Goal: Check status: Check status

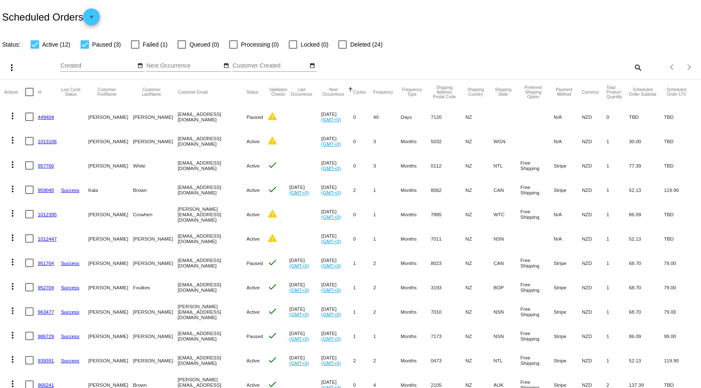
click at [135, 47] on div at bounding box center [135, 44] width 8 height 8
click at [135, 49] on input "Failed (1)" at bounding box center [135, 49] width 0 height 0
checkbox input "true"
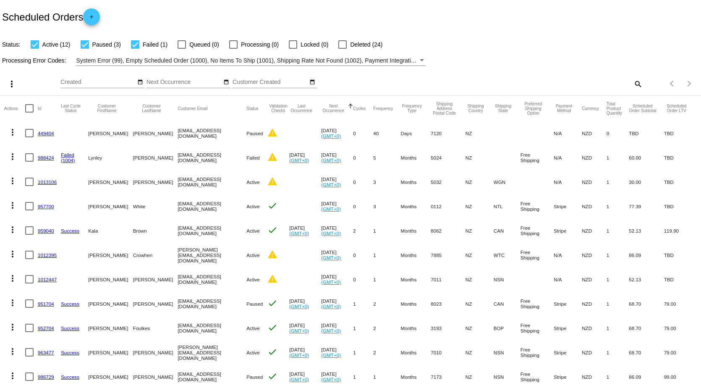
drag, startPoint x: 42, startPoint y: 158, endPoint x: 46, endPoint y: 161, distance: 4.5
click at [42, 158] on link "988424" at bounding box center [46, 157] width 16 height 5
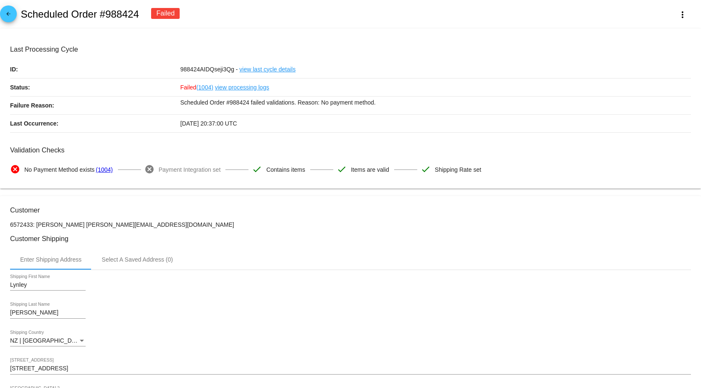
click at [273, 72] on link "view last cycle details" at bounding box center [267, 69] width 56 height 18
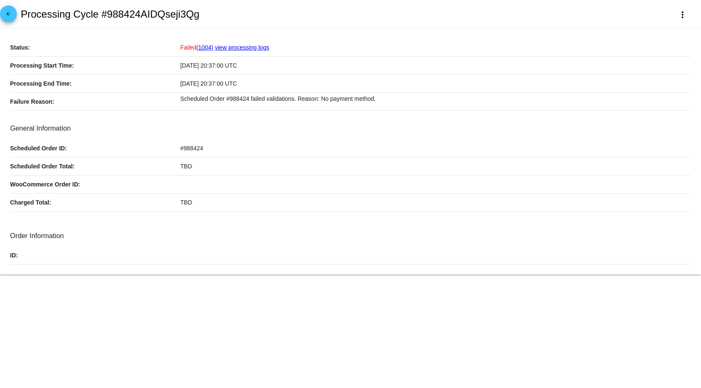
click at [7, 13] on mat-icon "arrow_back" at bounding box center [8, 16] width 10 height 10
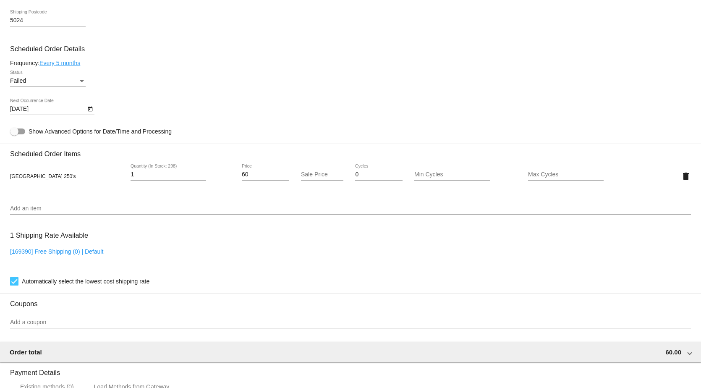
scroll to position [462, 0]
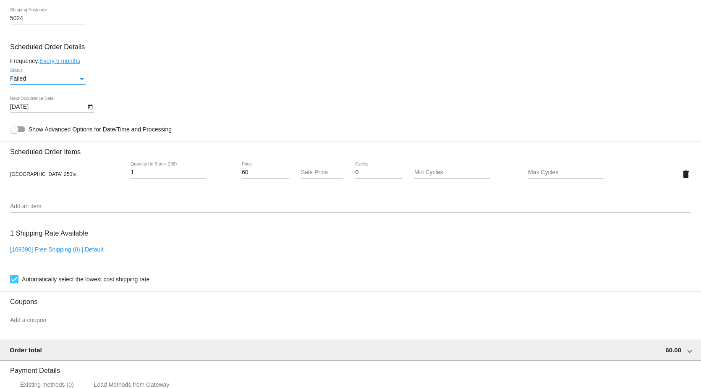
click at [81, 80] on div "Status" at bounding box center [82, 79] width 4 height 2
click at [278, 73] on div at bounding box center [350, 194] width 701 height 388
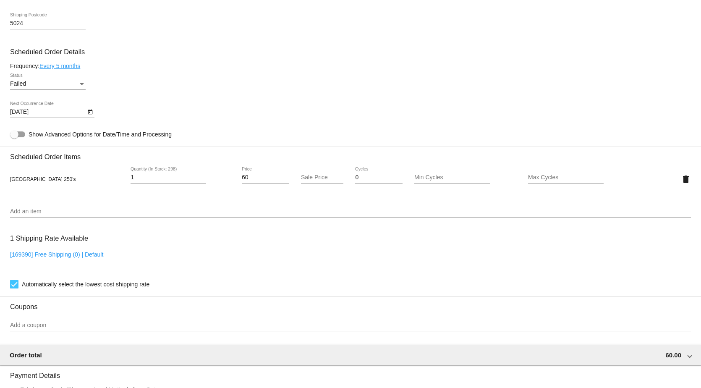
scroll to position [485, 0]
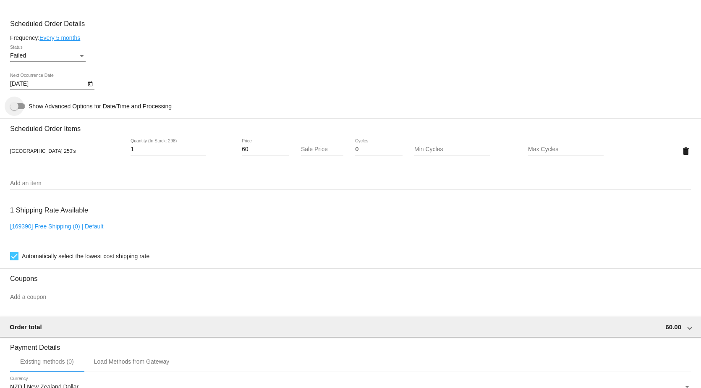
click at [55, 106] on label "Show Advanced Options for Date/Time and Processing" at bounding box center [91, 106] width 162 height 10
click at [14, 109] on input "Show Advanced Options for Date/Time and Processing" at bounding box center [14, 109] width 0 height 0
checkbox input "true"
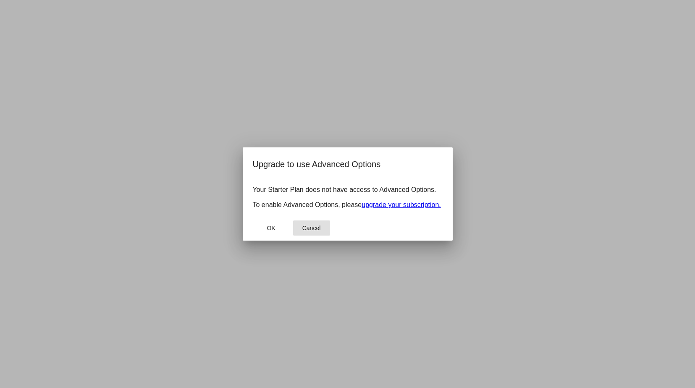
click at [300, 229] on button "Cancel" at bounding box center [311, 227] width 37 height 15
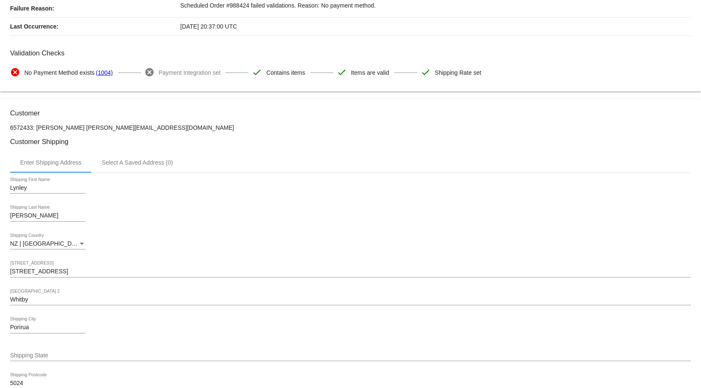
scroll to position [0, 0]
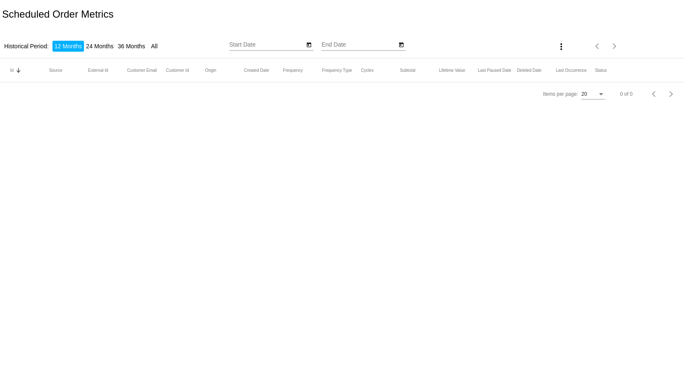
type input "[DATE]"
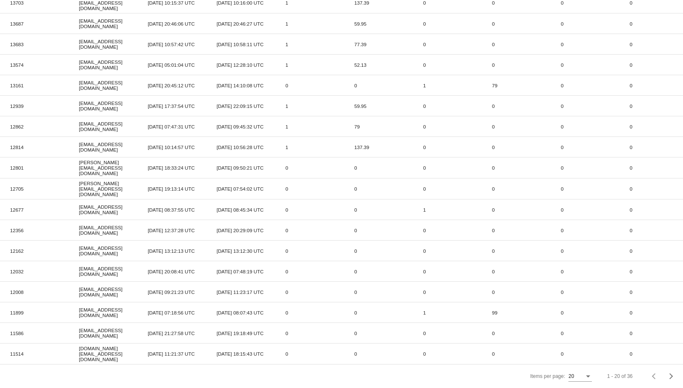
scroll to position [136, 0]
click at [667, 378] on span "Next page" at bounding box center [671, 376] width 17 height 4
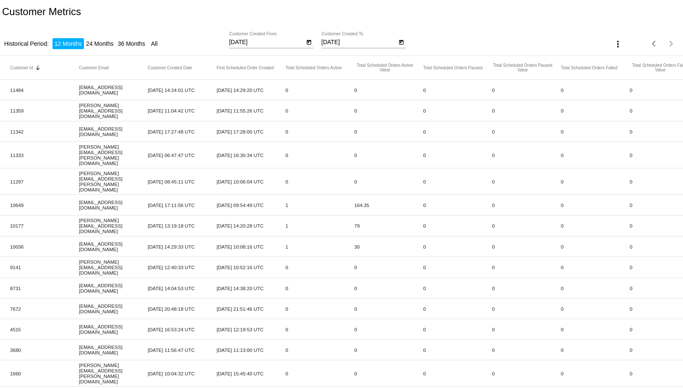
scroll to position [0, 0]
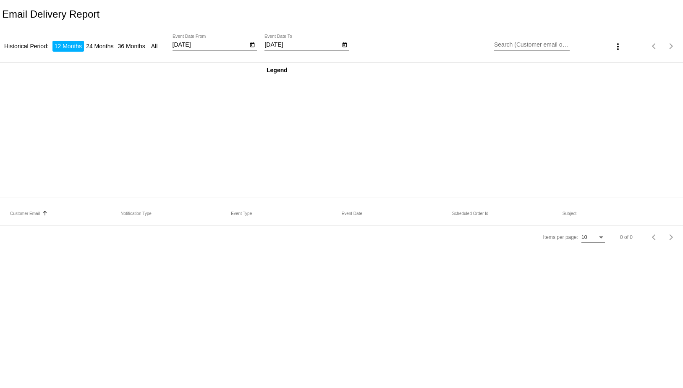
click at [528, 46] on input "Search (Customer email or subject)" at bounding box center [532, 45] width 76 height 7
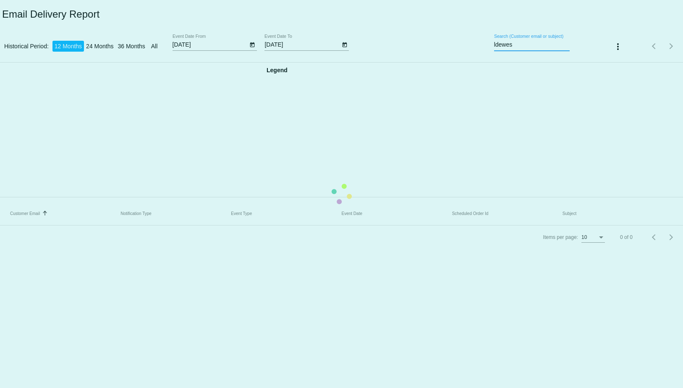
type input "ldewes"
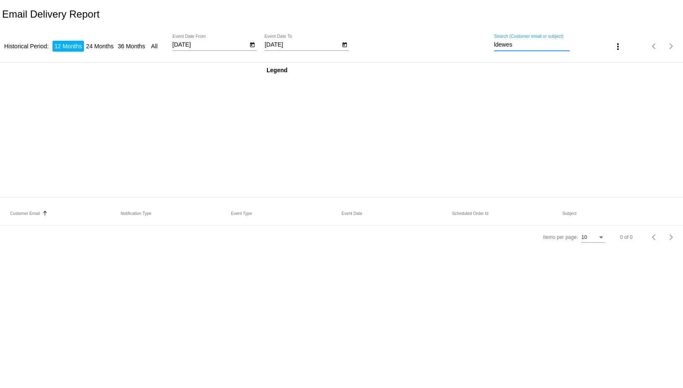
click at [623, 128] on div "Legend" at bounding box center [341, 130] width 683 height 126
click at [528, 42] on input "ldewes" at bounding box center [532, 45] width 76 height 7
click at [409, 330] on body "Email Delivery Report Historical Period: 12 Months 24 Months 36 Months All [DAT…" at bounding box center [341, 194] width 683 height 388
click at [164, 126] on rect at bounding box center [135, 128] width 244 height 115
